Goal: Transaction & Acquisition: Purchase product/service

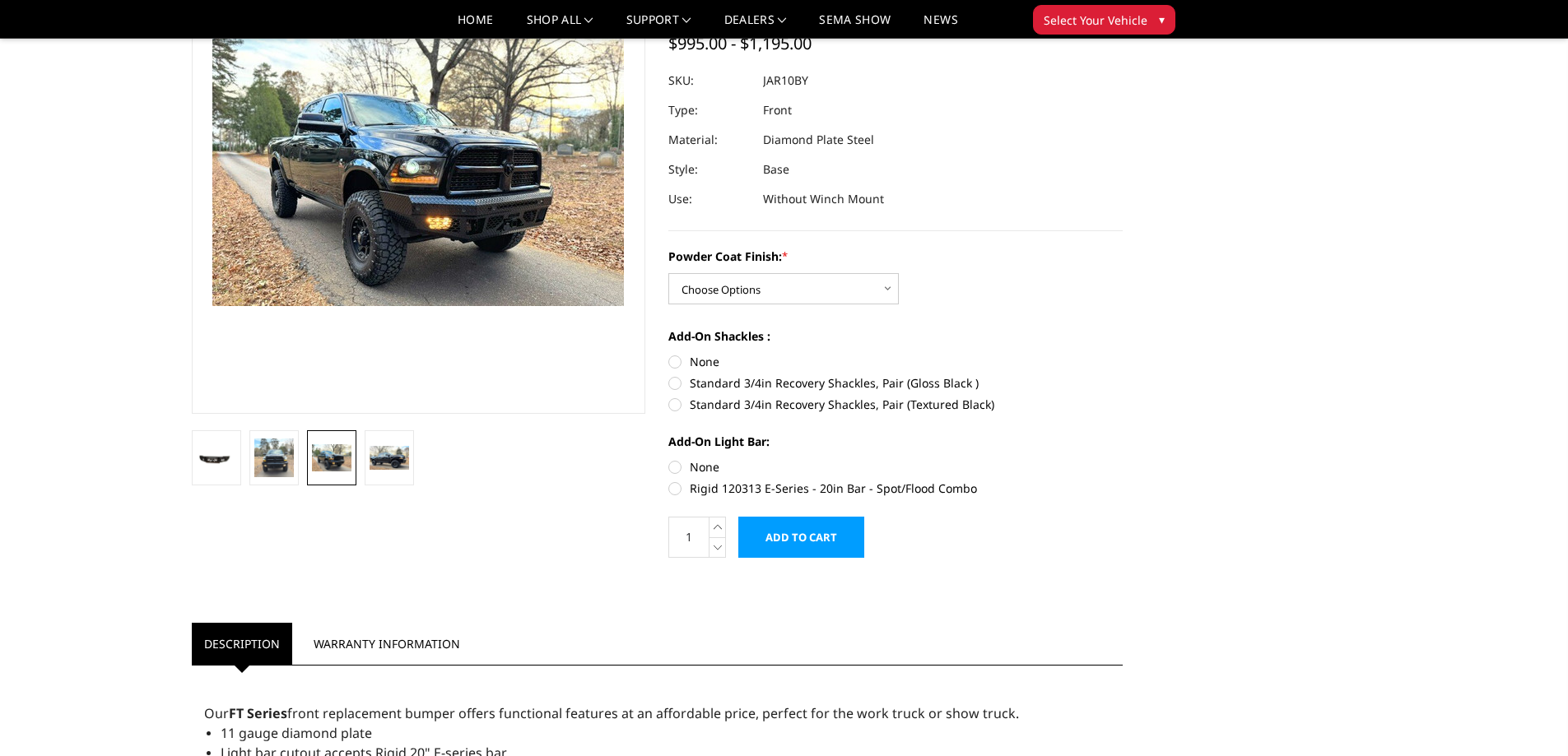
scroll to position [164, 0]
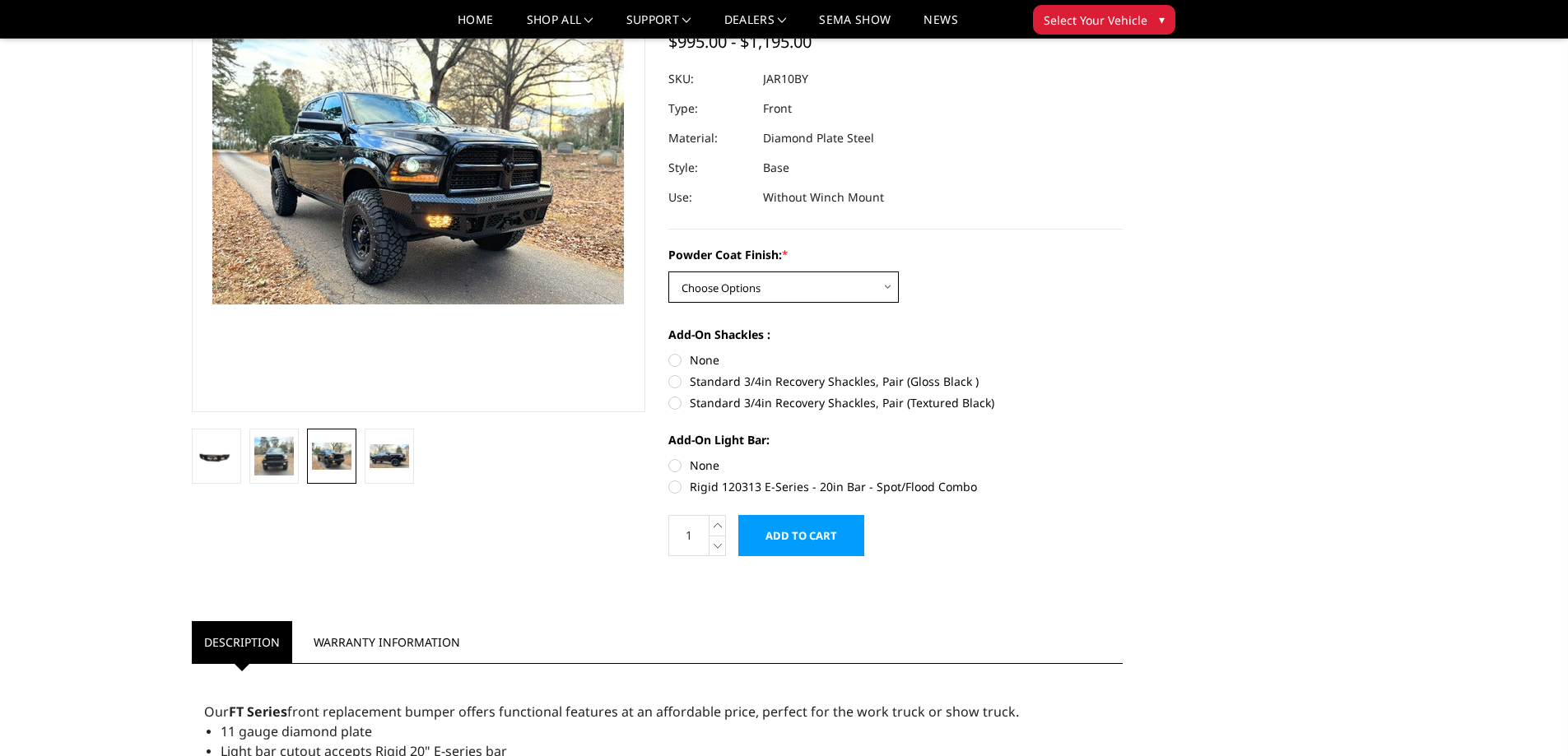
click at [784, 291] on select "Choose Options Bare Metal Gloss Black Powder Coat Textured Black Powder Coat" at bounding box center [784, 287] width 230 height 31
click at [1148, 294] on div "[DATE]-[DATE] Ram 2500-3500 - FT Series - Base Front Bumper Write a Review Writ…" at bounding box center [784, 552] width 1208 height 1266
click at [200, 454] on img at bounding box center [216, 456] width 39 height 18
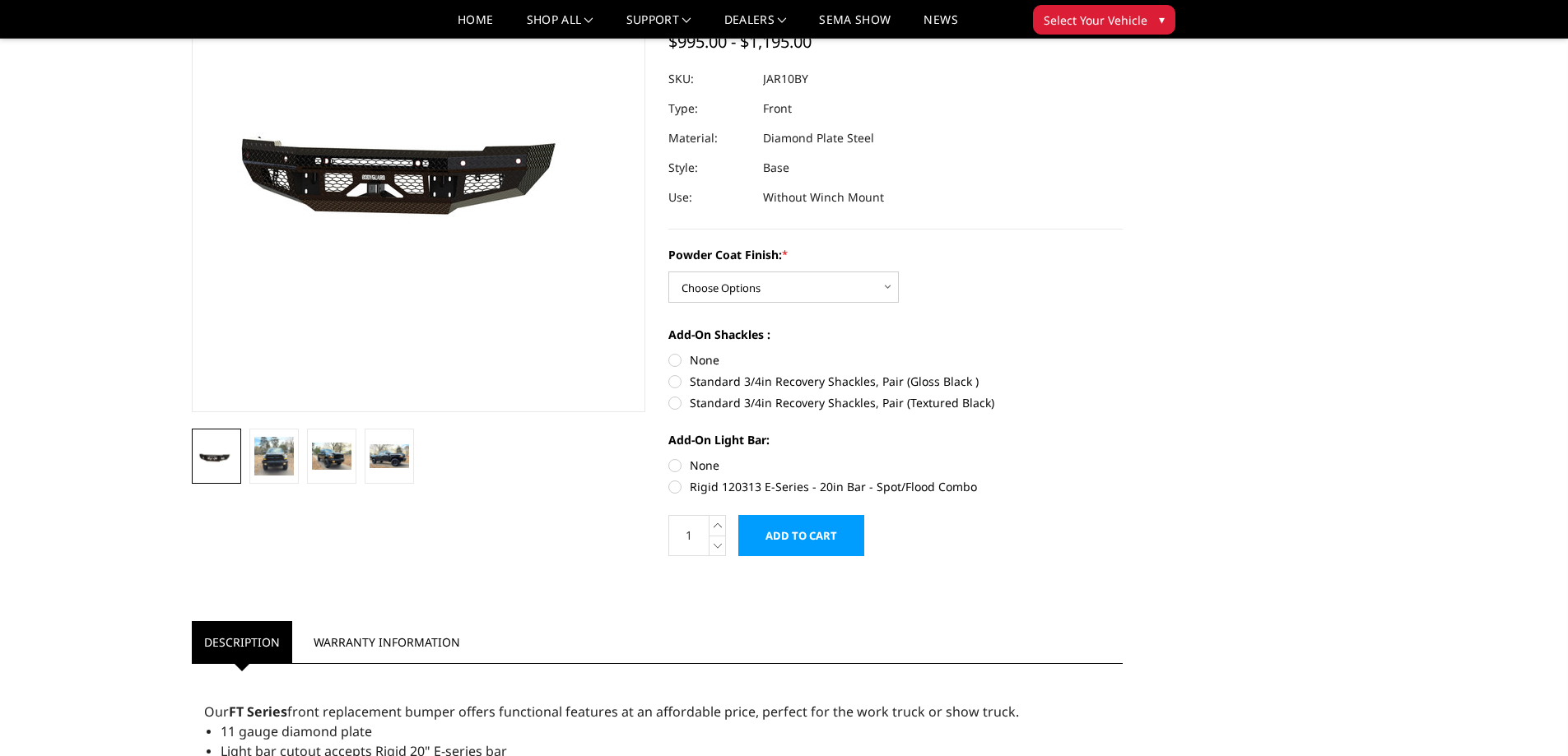
click at [813, 408] on label "Standard 3/4in Recovery Shackles, Pair (Textured Black)" at bounding box center [896, 403] width 454 height 18
click at [1123, 374] on input "Standard 3/4in Recovery Shackles, Pair (Textured Black)" at bounding box center [1123, 373] width 1 height 1
radio input "true"
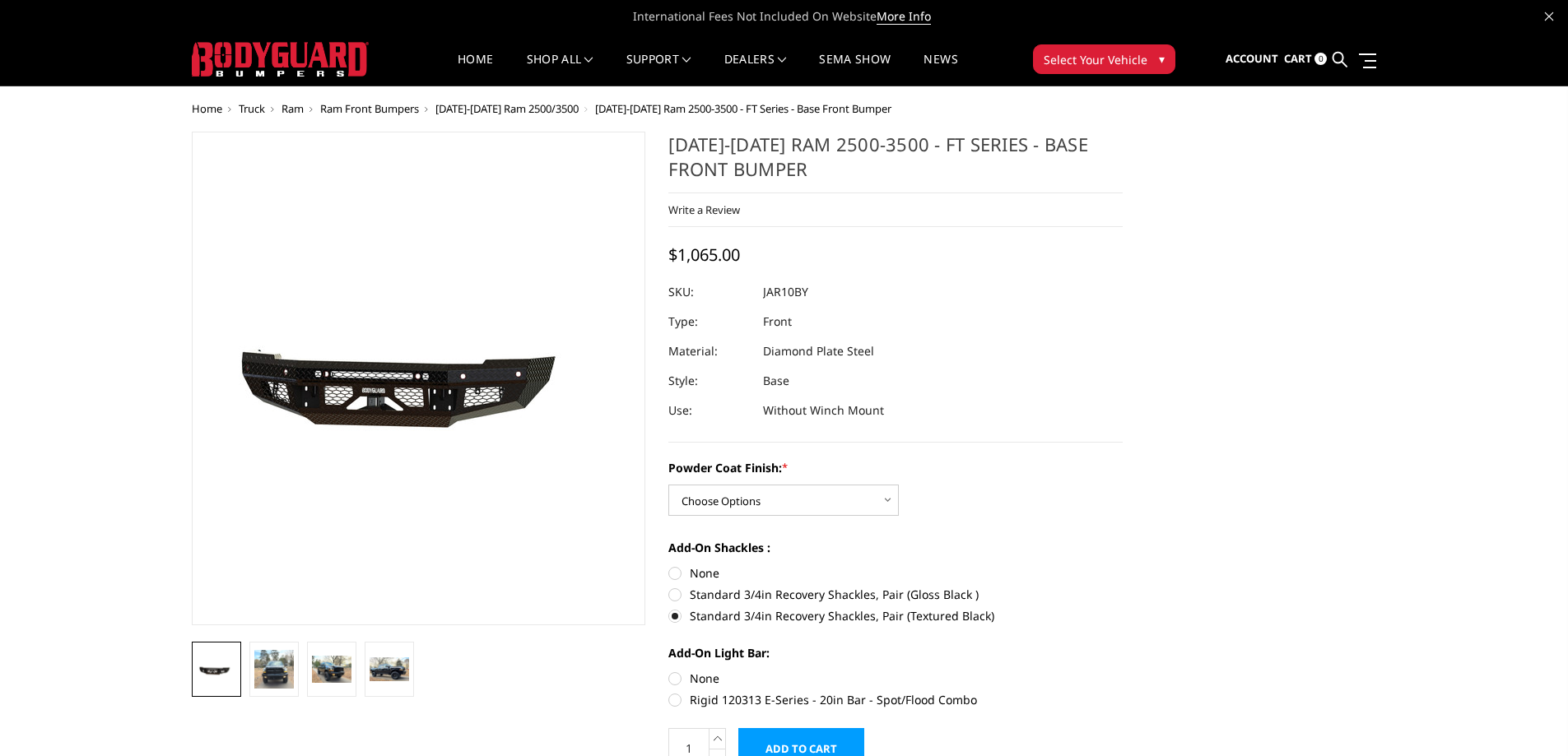
scroll to position [83, 0]
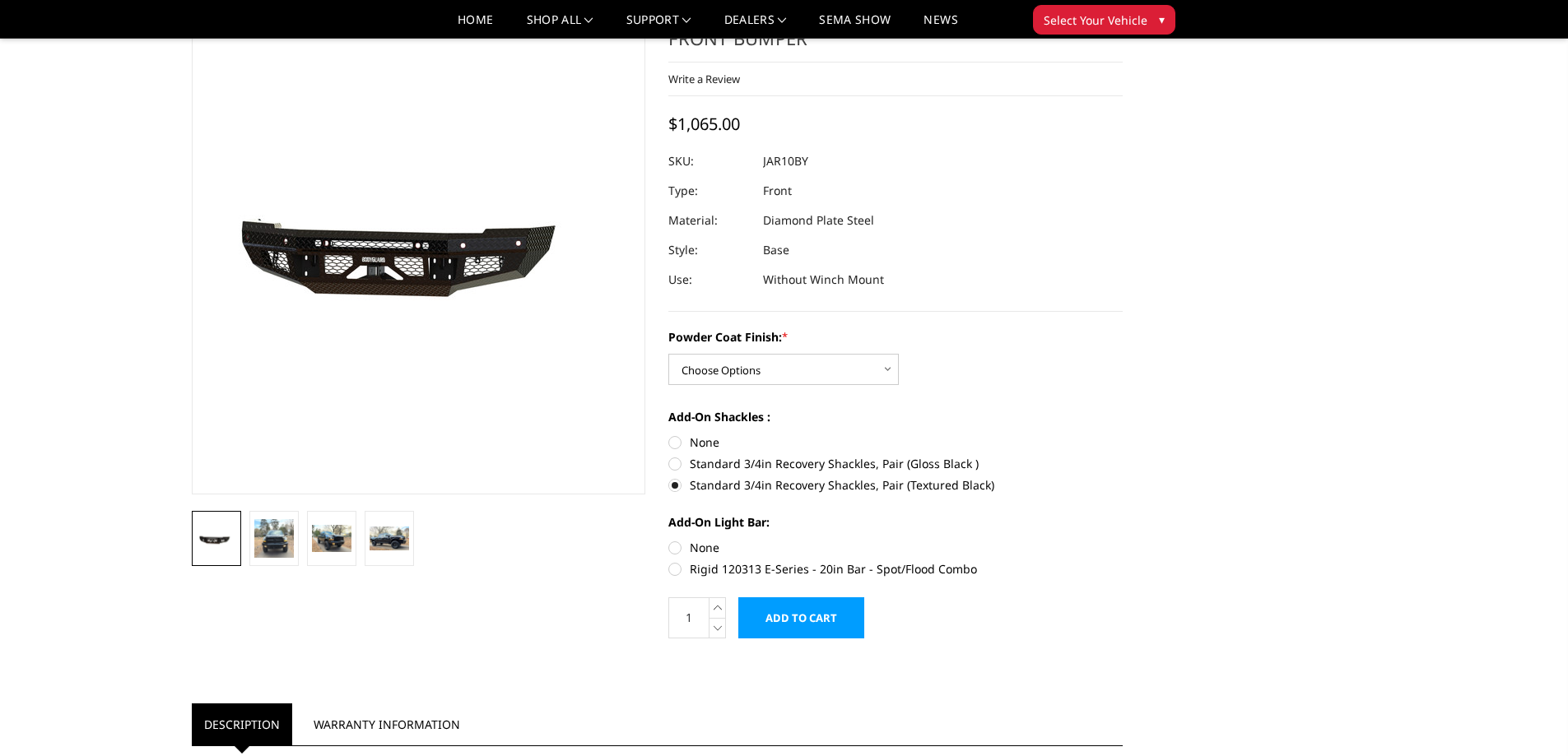
click at [725, 442] on label "None" at bounding box center [896, 442] width 454 height 18
click at [669, 435] on input "None" at bounding box center [668, 434] width 1 height 1
radio input "true"
click at [746, 482] on label "Standard 3/4in Recovery Shackles, Pair (Textured Black)" at bounding box center [896, 486] width 454 height 18
click at [1123, 456] on input "Standard 3/4in Recovery Shackles, Pair (Textured Black)" at bounding box center [1123, 455] width 1 height 1
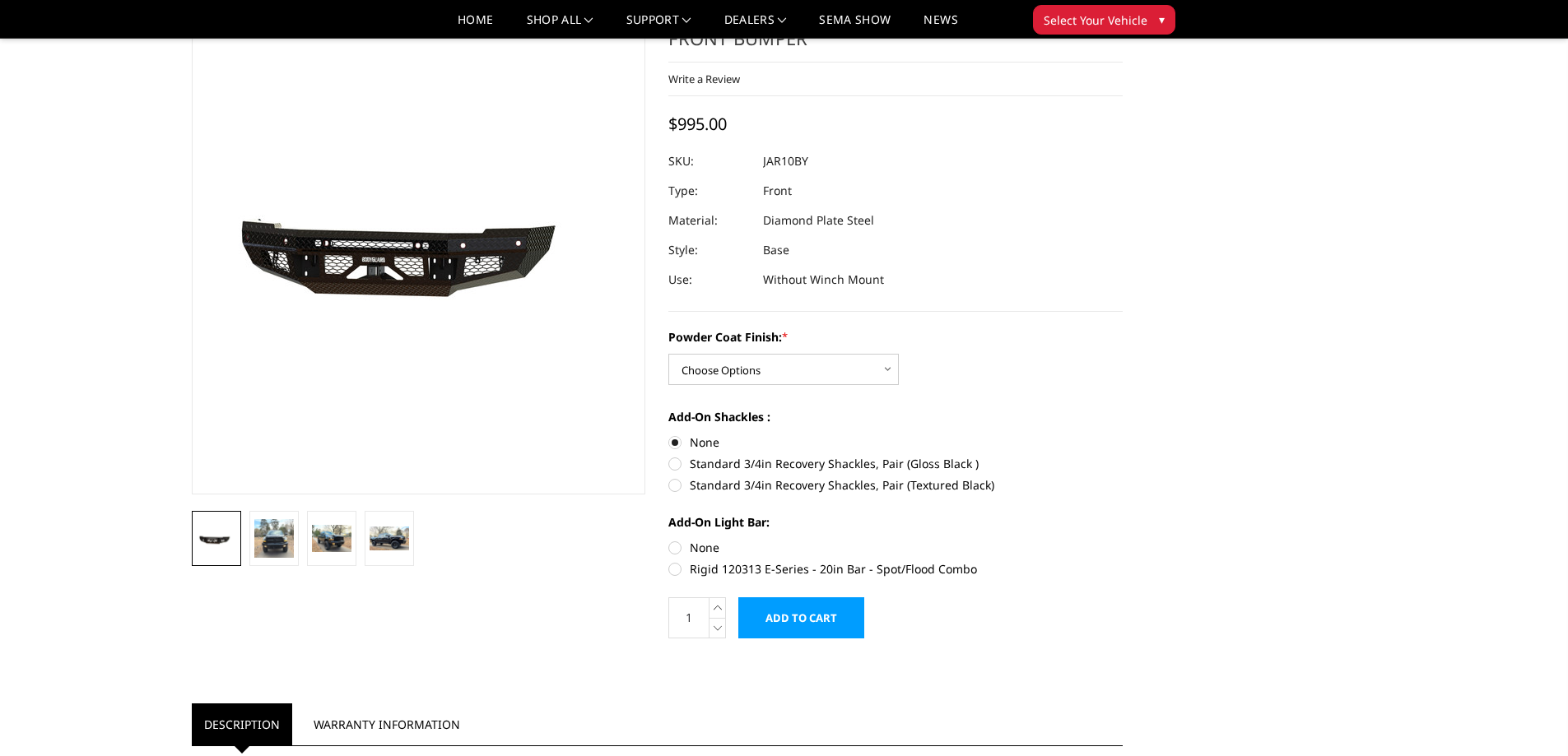
radio input "true"
click at [559, 582] on div "[DATE]-[DATE] Ram 2500-3500 - FT Series - Base Front Bumper Write a Review Writ…" at bounding box center [657, 634] width 955 height 1266
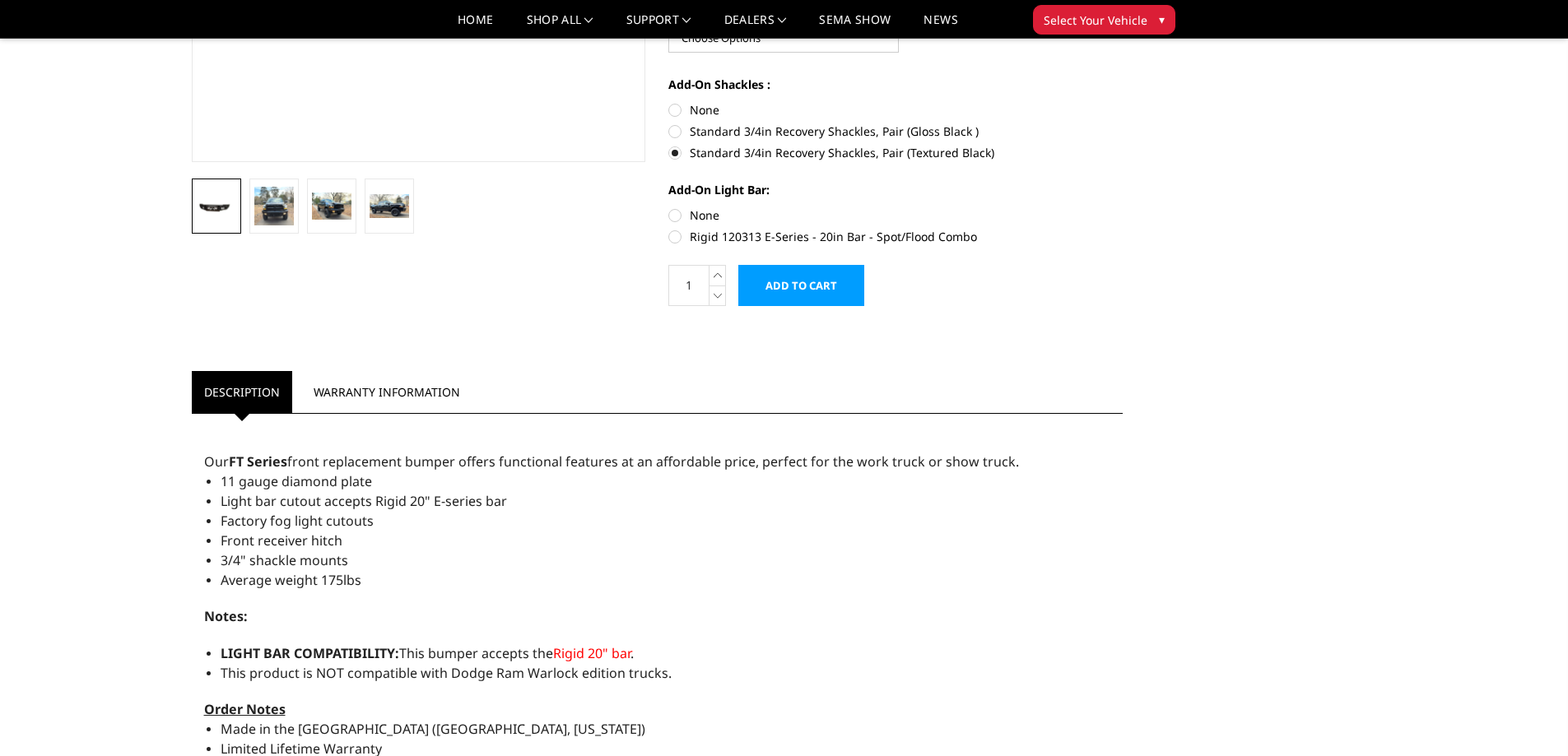
scroll to position [659, 0]
